Goal: Find specific fact: Find specific fact

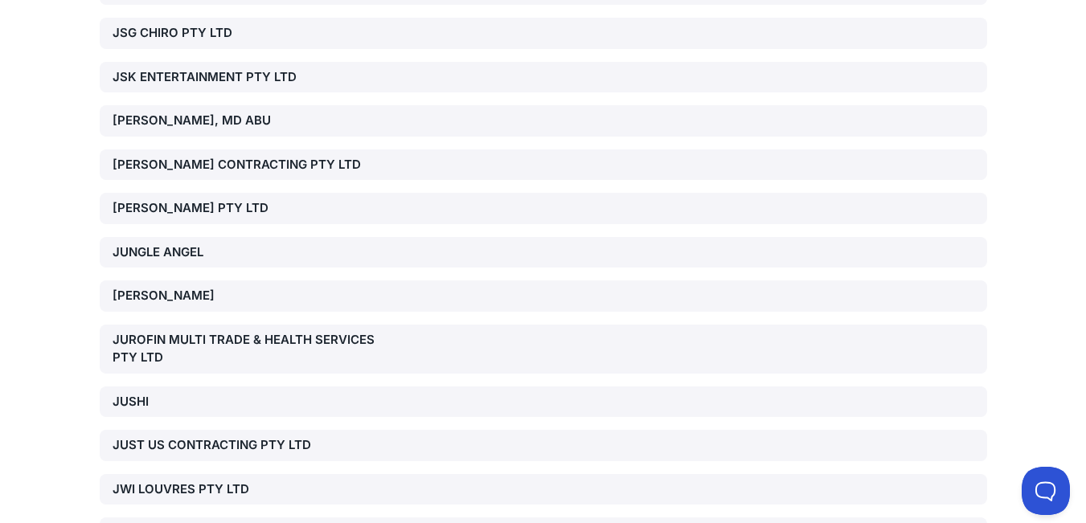
scroll to position [28685, 0]
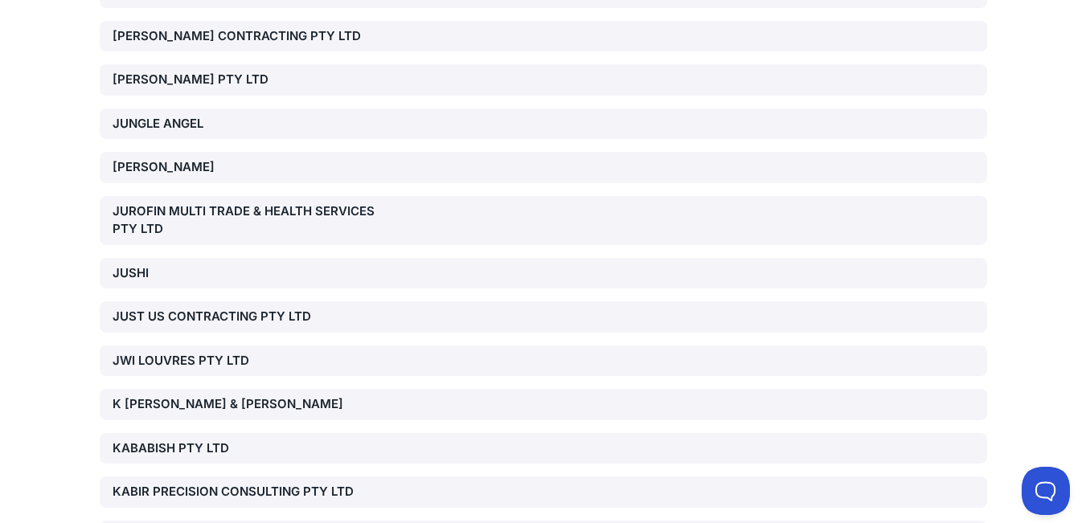
drag, startPoint x: 1090, startPoint y: 23, endPoint x: 1097, endPoint y: 202, distance: 178.6
click at [234, 203] on div "JUROFIN MULTI TRADE & HEALTH SERVICES PTY LTD" at bounding box center [254, 221] width 283 height 36
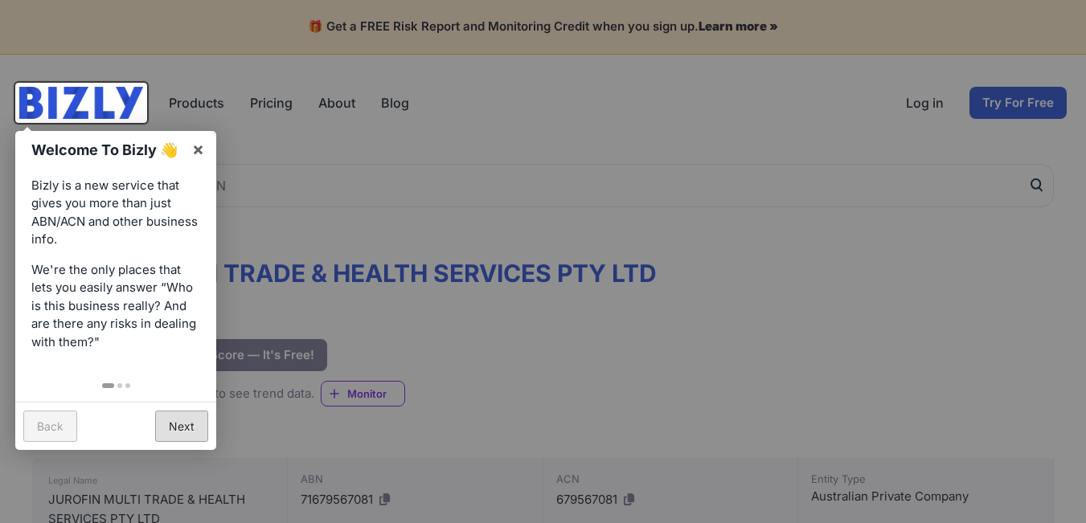
click at [176, 429] on link "Next" at bounding box center [181, 426] width 53 height 31
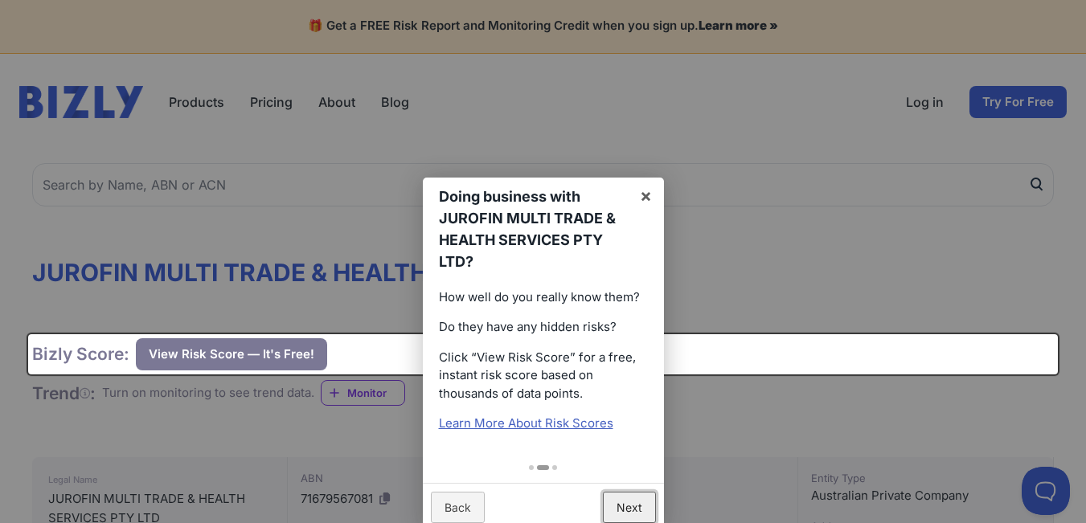
click at [633, 503] on link "Next" at bounding box center [629, 507] width 53 height 31
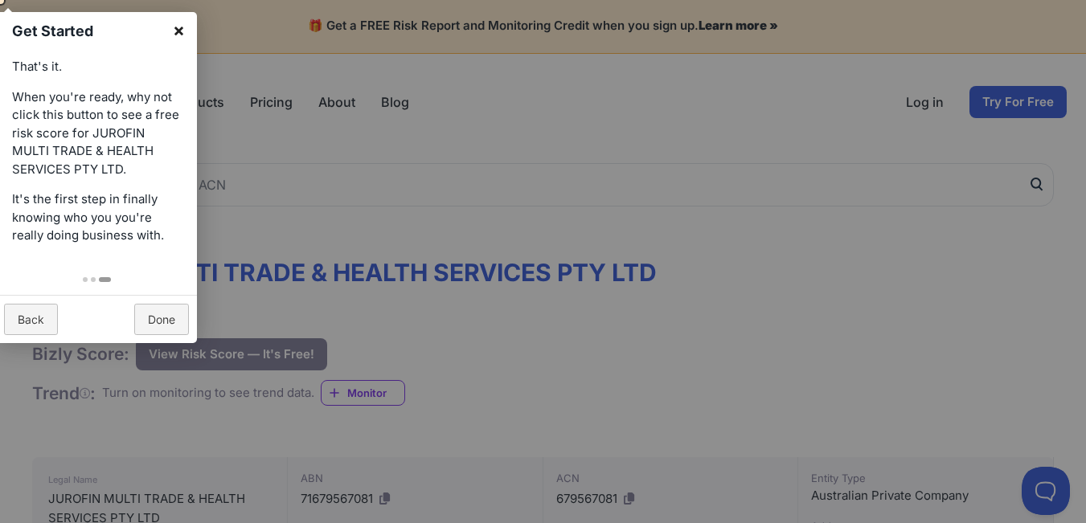
click at [180, 31] on link "×" at bounding box center [179, 30] width 36 height 36
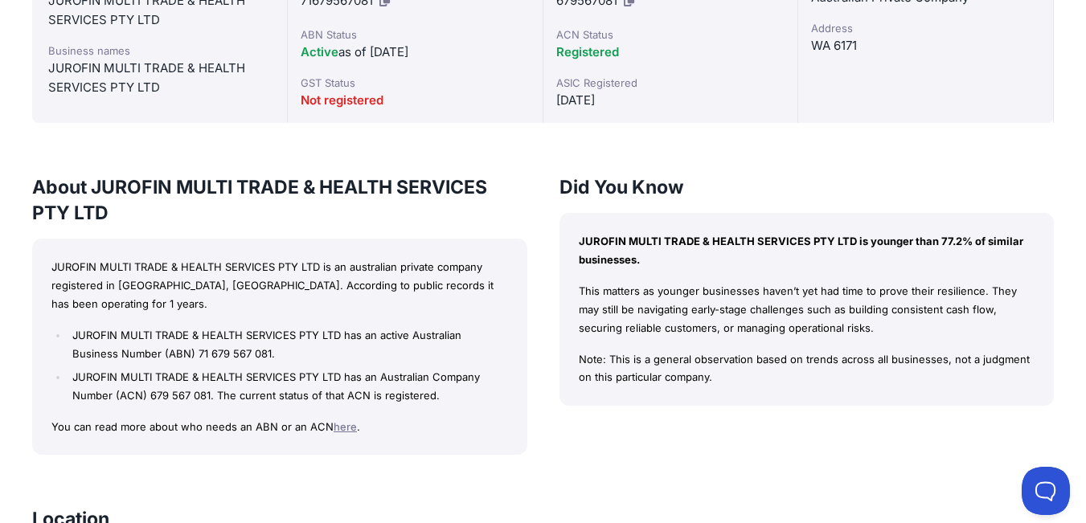
scroll to position [503, 0]
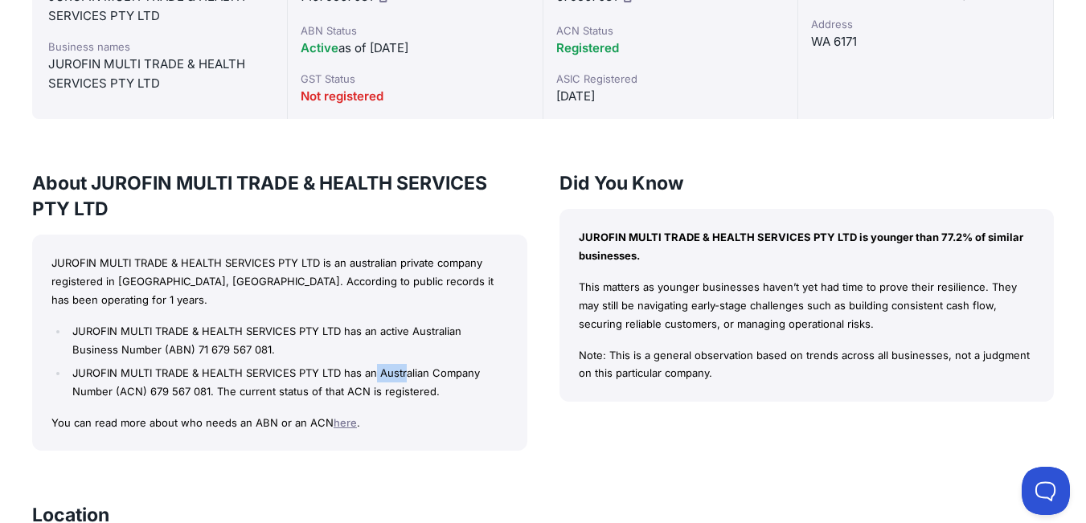
drag, startPoint x: 379, startPoint y: 354, endPoint x: 407, endPoint y: 355, distance: 28.2
click at [407, 364] on li "JUROFIN MULTI TRADE & HEALTH SERVICES PTY LTD has an Australian Company Number …" at bounding box center [287, 382] width 439 height 37
drag, startPoint x: 113, startPoint y: 371, endPoint x: 207, endPoint y: 371, distance: 94.1
click at [207, 371] on li "JUROFIN MULTI TRADE & HEALTH SERVICES PTY LTD has an Australian Company Number …" at bounding box center [287, 382] width 439 height 37
copy li "(ACN) 679 567 081"
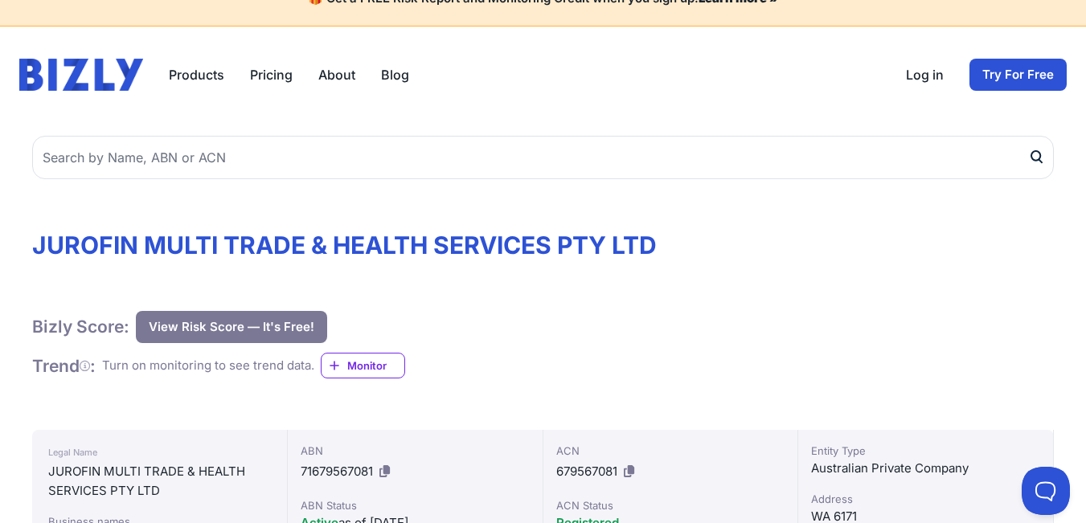
scroll to position [0, 0]
